Goal: Information Seeking & Learning: Learn about a topic

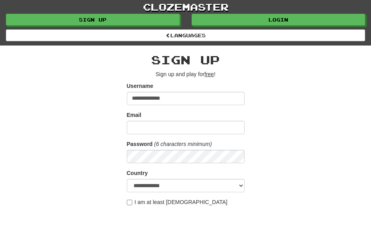
type input "**********"
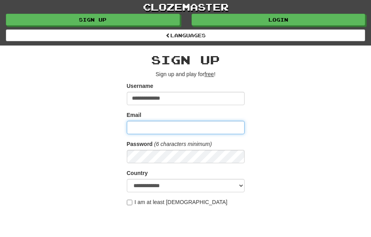
click at [149, 128] on input "Email" at bounding box center [186, 127] width 118 height 13
type input "**********"
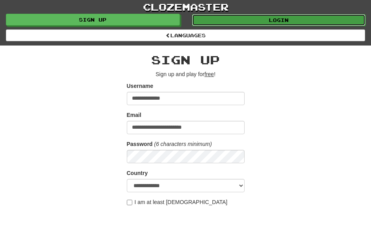
click at [310, 19] on link "Login" at bounding box center [279, 20] width 174 height 12
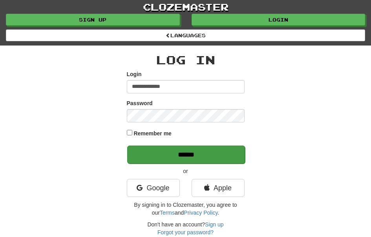
type input "**********"
click at [230, 153] on input "******" at bounding box center [186, 155] width 118 height 18
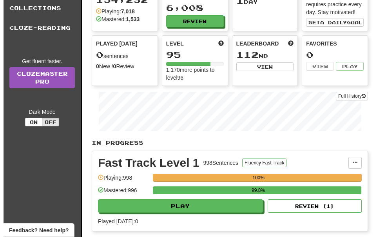
scroll to position [62, 0]
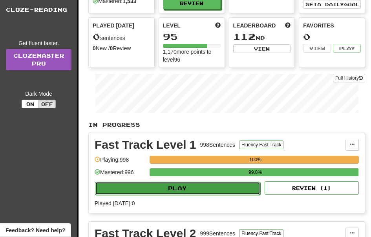
click at [195, 188] on button "Play" at bounding box center [177, 188] width 165 height 13
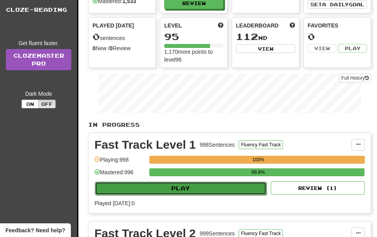
select select "**"
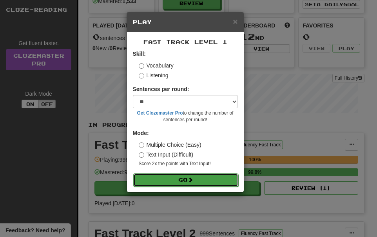
click at [198, 180] on button "Go" at bounding box center [185, 179] width 105 height 13
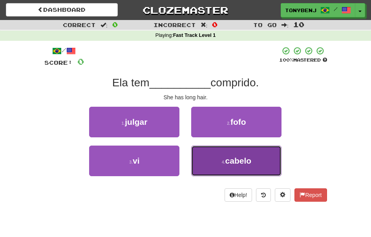
click at [211, 160] on button "4 . cabelo" at bounding box center [236, 161] width 90 height 31
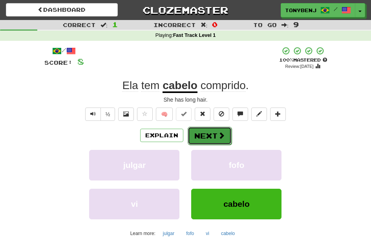
click at [226, 141] on button "Next" at bounding box center [210, 136] width 44 height 18
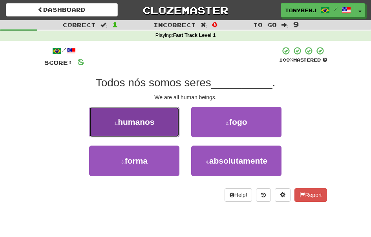
click at [150, 133] on button "1 . humanos" at bounding box center [134, 122] width 90 height 31
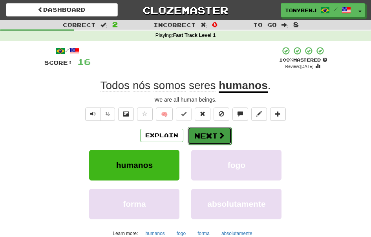
click at [218, 139] on span at bounding box center [221, 135] width 7 height 7
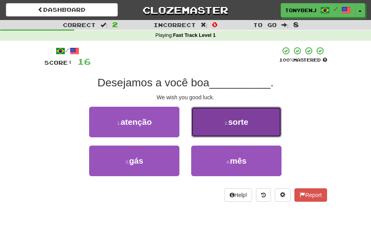
click at [215, 124] on button "2 . sorte" at bounding box center [236, 122] width 90 height 31
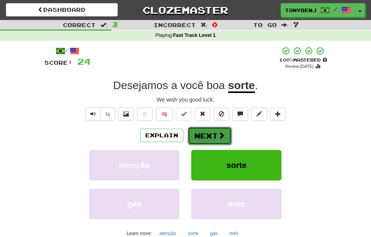
click at [213, 136] on button "Next" at bounding box center [210, 136] width 44 height 18
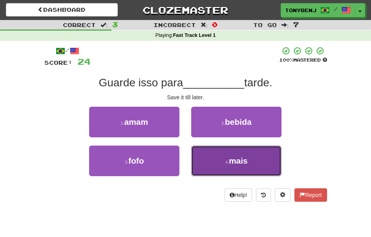
click at [231, 155] on button "4 . mais" at bounding box center [236, 161] width 90 height 31
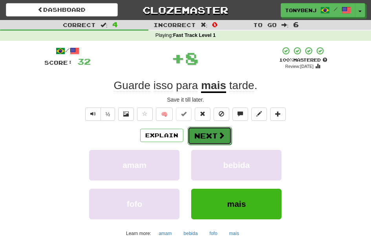
click at [219, 134] on span at bounding box center [221, 135] width 7 height 7
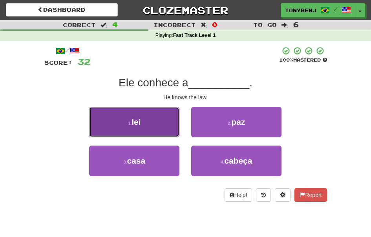
click at [172, 124] on button "1 . lei" at bounding box center [134, 122] width 90 height 31
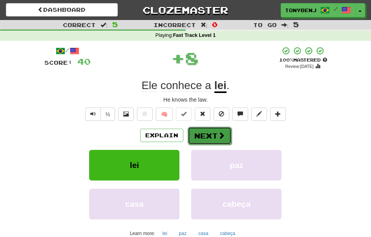
click at [222, 140] on button "Next" at bounding box center [210, 136] width 44 height 18
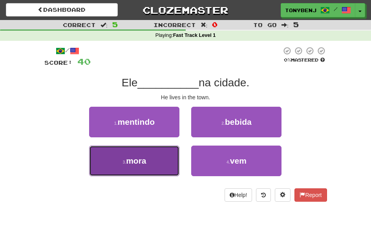
click at [143, 165] on span "mora" at bounding box center [136, 160] width 20 height 9
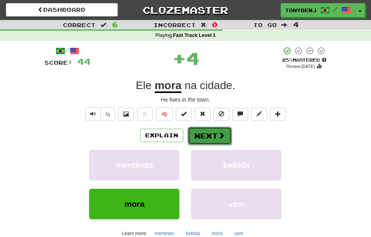
click at [221, 138] on span at bounding box center [221, 135] width 7 height 7
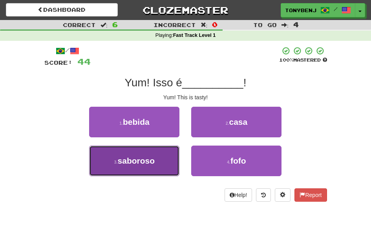
click at [156, 166] on button "3 . saboroso" at bounding box center [134, 161] width 90 height 31
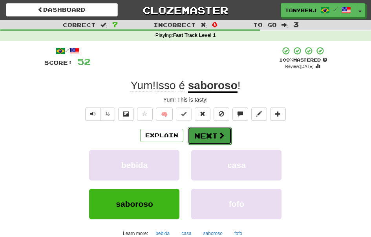
click at [220, 138] on span at bounding box center [221, 135] width 7 height 7
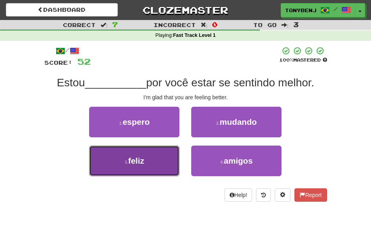
click at [163, 163] on button "3 . feliz" at bounding box center [134, 161] width 90 height 31
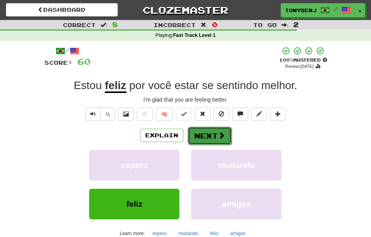
click at [212, 134] on button "Next" at bounding box center [210, 136] width 44 height 18
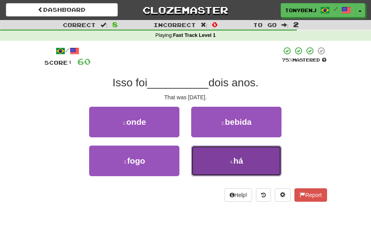
click at [218, 165] on button "4 . há" at bounding box center [236, 161] width 90 height 31
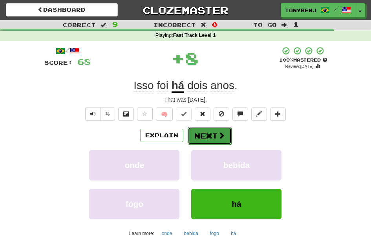
click at [221, 139] on span at bounding box center [221, 135] width 7 height 7
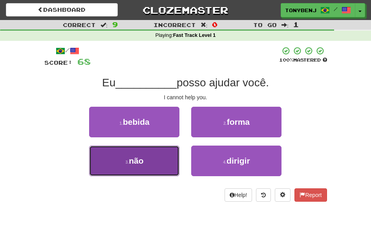
click at [173, 159] on button "3 . não" at bounding box center [134, 161] width 90 height 31
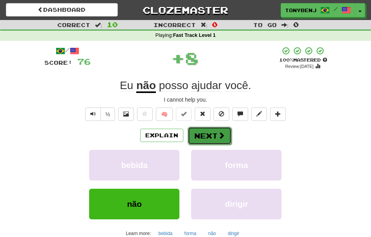
click at [219, 139] on span at bounding box center [221, 135] width 7 height 7
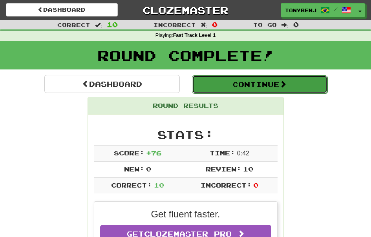
click at [243, 86] on button "Continue" at bounding box center [259, 84] width 135 height 18
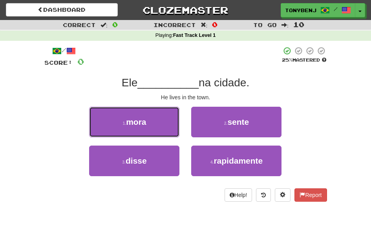
click at [160, 125] on button "1 . mora" at bounding box center [134, 122] width 90 height 31
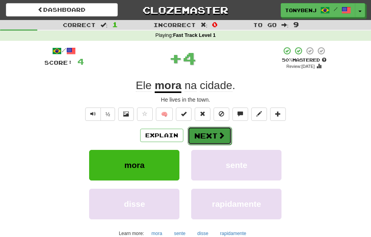
click at [228, 140] on button "Next" at bounding box center [210, 136] width 44 height 18
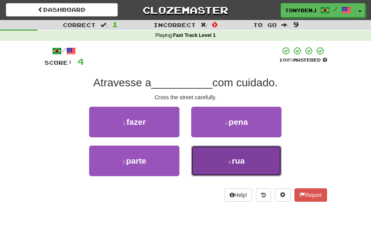
click at [209, 167] on button "4 . rua" at bounding box center [236, 161] width 90 height 31
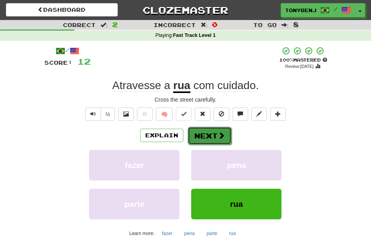
click at [222, 138] on span at bounding box center [221, 135] width 7 height 7
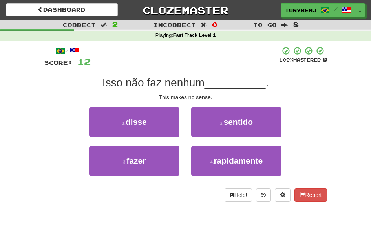
click at [235, 104] on div "/ Score: 12 100 % Mastered Isso não faz nenhum __________ . This makes no sense…" at bounding box center [185, 123] width 283 height 155
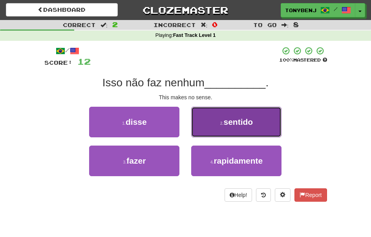
click at [232, 113] on button "2 . sentido" at bounding box center [236, 122] width 90 height 31
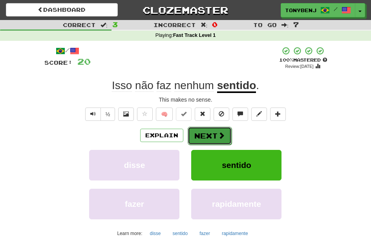
click at [222, 132] on span at bounding box center [221, 135] width 7 height 7
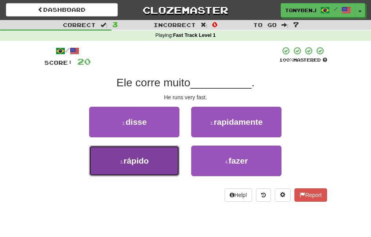
click at [160, 163] on button "3 . rápido" at bounding box center [134, 161] width 90 height 31
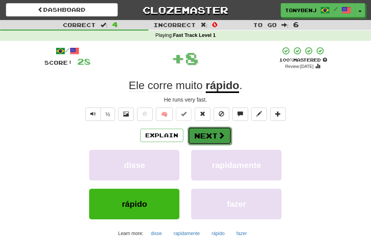
click at [219, 141] on button "Next" at bounding box center [210, 136] width 44 height 18
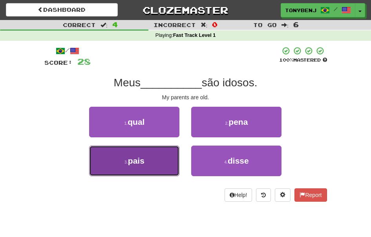
click at [166, 158] on button "3 . pais" at bounding box center [134, 161] width 90 height 31
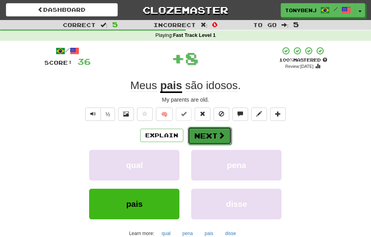
click at [217, 141] on button "Next" at bounding box center [210, 136] width 44 height 18
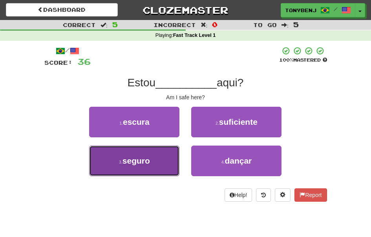
click at [164, 170] on button "3 . seguro" at bounding box center [134, 161] width 90 height 31
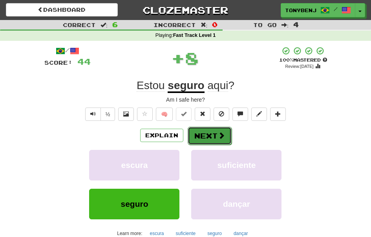
click at [221, 137] on span at bounding box center [221, 135] width 7 height 7
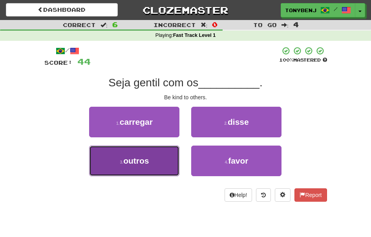
click at [166, 163] on button "3 . outros" at bounding box center [134, 161] width 90 height 31
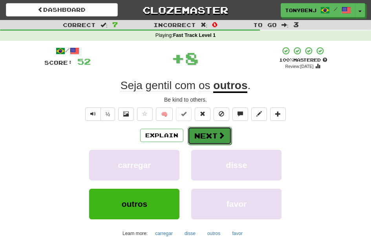
click at [224, 138] on button "Next" at bounding box center [210, 136] width 44 height 18
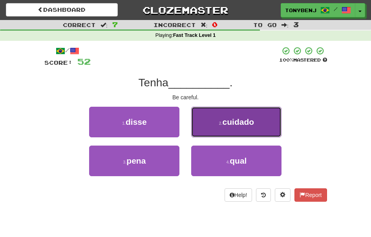
click at [224, 124] on span "cuidado" at bounding box center [238, 121] width 32 height 9
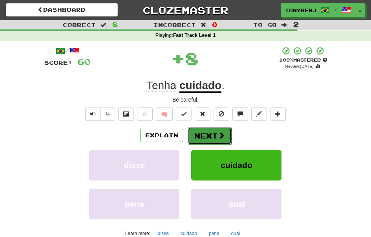
click at [220, 138] on span at bounding box center [221, 135] width 7 height 7
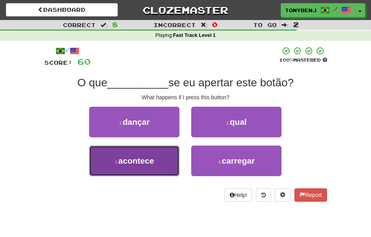
click at [164, 158] on button "3 . acontece" at bounding box center [134, 161] width 90 height 31
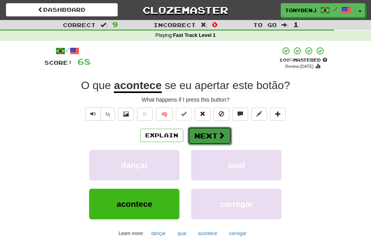
click at [220, 139] on span at bounding box center [221, 135] width 7 height 7
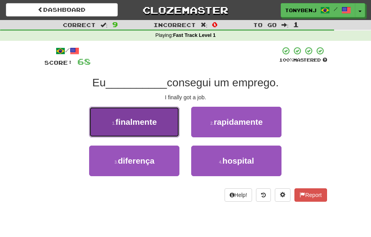
click at [162, 128] on button "1 . finalmente" at bounding box center [134, 122] width 90 height 31
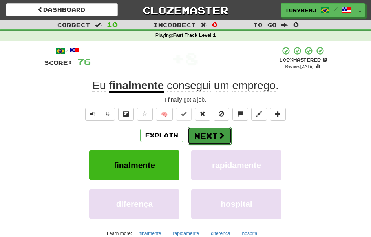
click at [224, 137] on button "Next" at bounding box center [210, 136] width 44 height 18
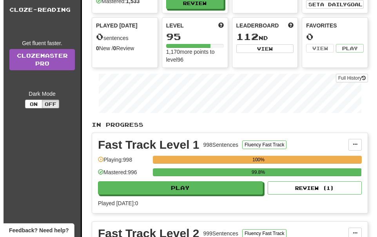
scroll to position [62, 0]
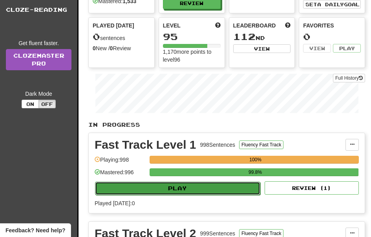
click at [195, 192] on button "Play" at bounding box center [177, 188] width 165 height 13
select select "**"
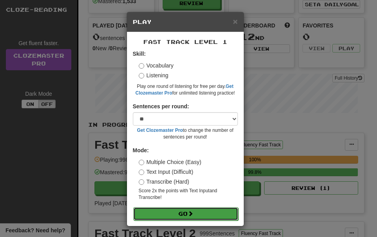
click at [195, 213] on button "Go" at bounding box center [185, 213] width 105 height 13
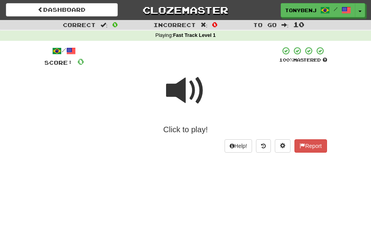
click at [177, 94] on span at bounding box center [185, 90] width 39 height 39
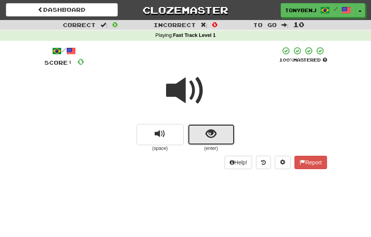
click at [202, 137] on button "show sentence" at bounding box center [211, 134] width 47 height 21
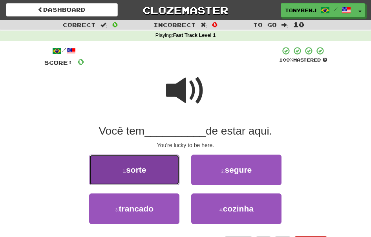
click at [153, 164] on button "1 . sorte" at bounding box center [134, 170] width 90 height 31
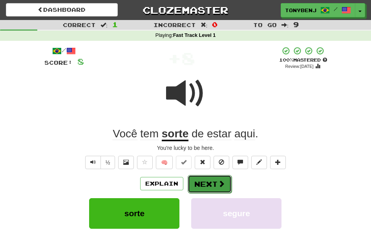
click at [216, 186] on button "Next" at bounding box center [210, 184] width 44 height 18
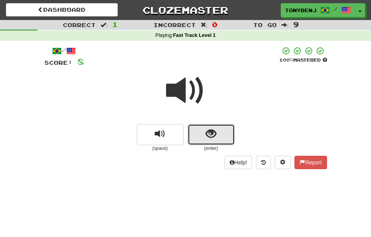
click at [199, 137] on button "show sentence" at bounding box center [211, 134] width 47 height 21
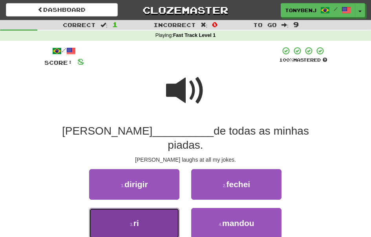
click at [143, 210] on button "3 . [GEOGRAPHIC_DATA]" at bounding box center [134, 223] width 90 height 31
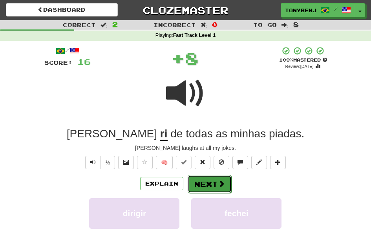
click at [217, 189] on button "Next" at bounding box center [210, 184] width 44 height 18
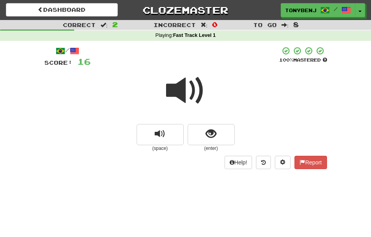
click at [186, 137] on div "(space) (enter)" at bounding box center [185, 138] width 283 height 28
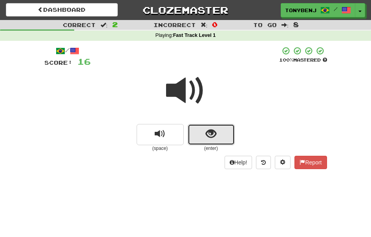
click at [191, 136] on button "show sentence" at bounding box center [211, 134] width 47 height 21
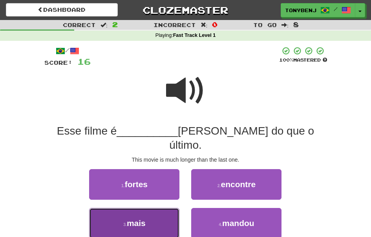
click at [153, 208] on button "3 . mais" at bounding box center [134, 223] width 90 height 31
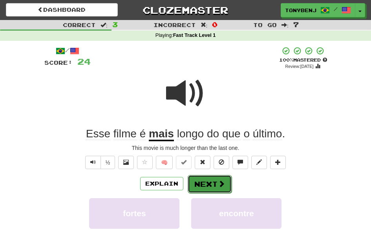
click at [211, 187] on button "Next" at bounding box center [210, 184] width 44 height 18
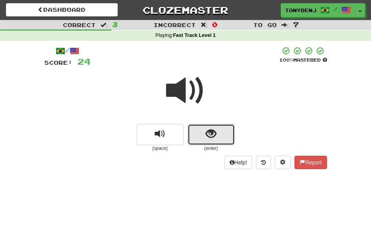
click at [207, 130] on span "show sentence" at bounding box center [211, 134] width 11 height 11
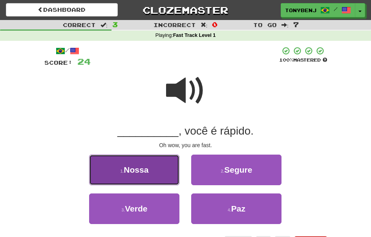
click at [162, 178] on button "1 . Nossa" at bounding box center [134, 170] width 90 height 31
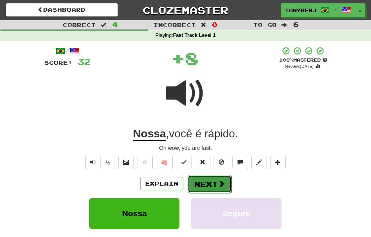
click at [223, 186] on span at bounding box center [221, 183] width 7 height 7
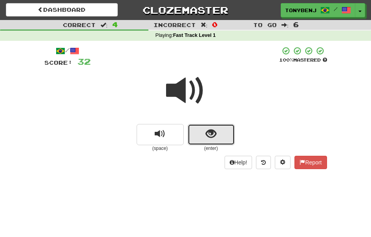
click at [208, 133] on span "show sentence" at bounding box center [211, 134] width 11 height 11
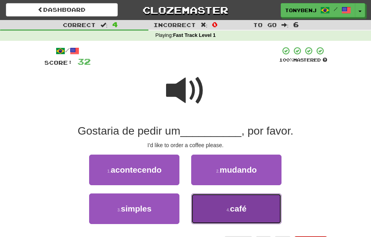
click at [217, 213] on button "4 . café" at bounding box center [236, 208] width 90 height 31
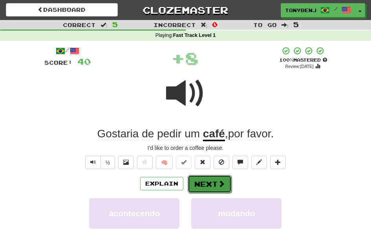
click at [218, 185] on span at bounding box center [221, 183] width 7 height 7
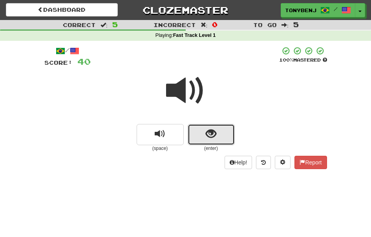
click at [207, 137] on span "show sentence" at bounding box center [211, 134] width 11 height 11
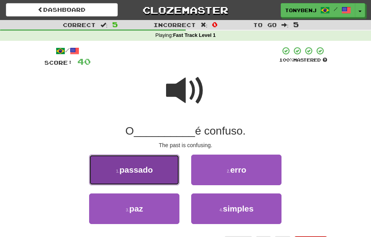
click at [144, 162] on button "1 . passado" at bounding box center [134, 170] width 90 height 31
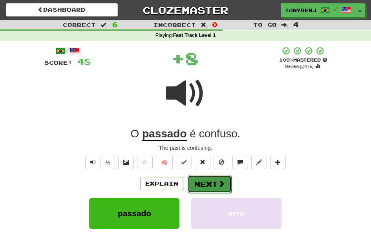
click at [219, 188] on button "Next" at bounding box center [210, 184] width 44 height 18
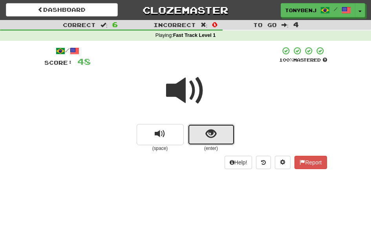
click at [202, 142] on button "show sentence" at bounding box center [211, 134] width 47 height 21
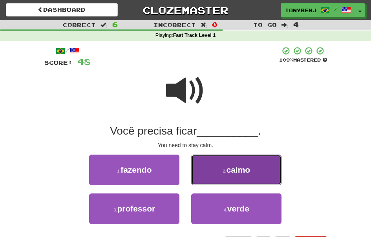
click at [210, 160] on button "2 . calmo" at bounding box center [236, 170] width 90 height 31
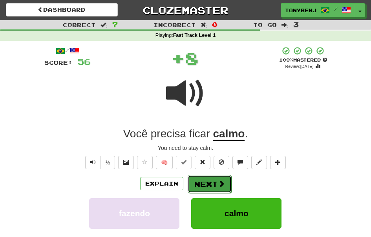
click at [225, 187] on button "Next" at bounding box center [210, 184] width 44 height 18
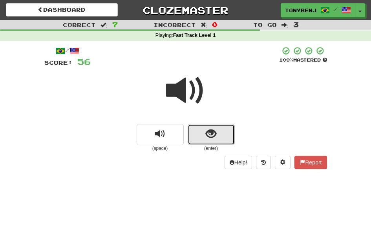
click at [206, 138] on span "show sentence" at bounding box center [211, 134] width 11 height 11
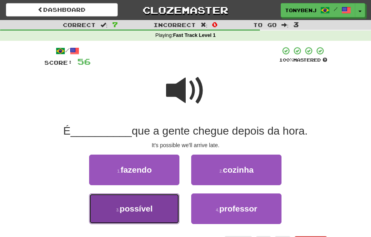
click at [157, 202] on button "3 . possível" at bounding box center [134, 208] width 90 height 31
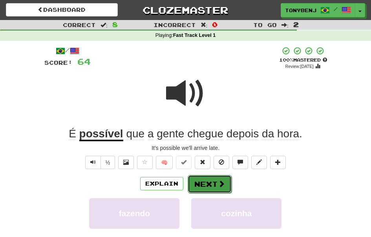
click at [203, 185] on button "Next" at bounding box center [210, 184] width 44 height 18
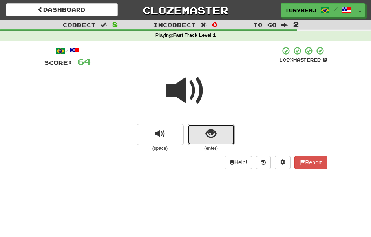
click at [210, 139] on span "show sentence" at bounding box center [211, 134] width 11 height 11
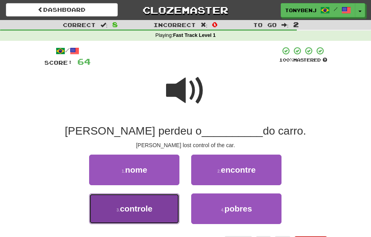
click at [154, 207] on button "3 . controle" at bounding box center [134, 208] width 90 height 31
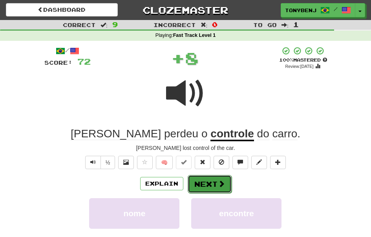
click at [218, 182] on span at bounding box center [221, 183] width 7 height 7
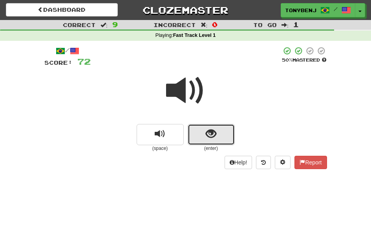
click at [211, 144] on button "show sentence" at bounding box center [211, 134] width 47 height 21
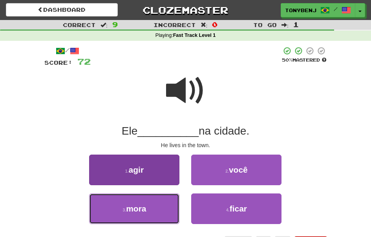
click at [154, 203] on button "3 . mora" at bounding box center [134, 208] width 90 height 31
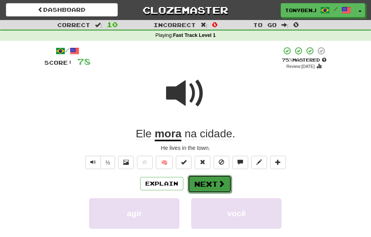
click at [206, 179] on button "Next" at bounding box center [210, 184] width 44 height 18
